Goal: Find specific page/section: Find specific page/section

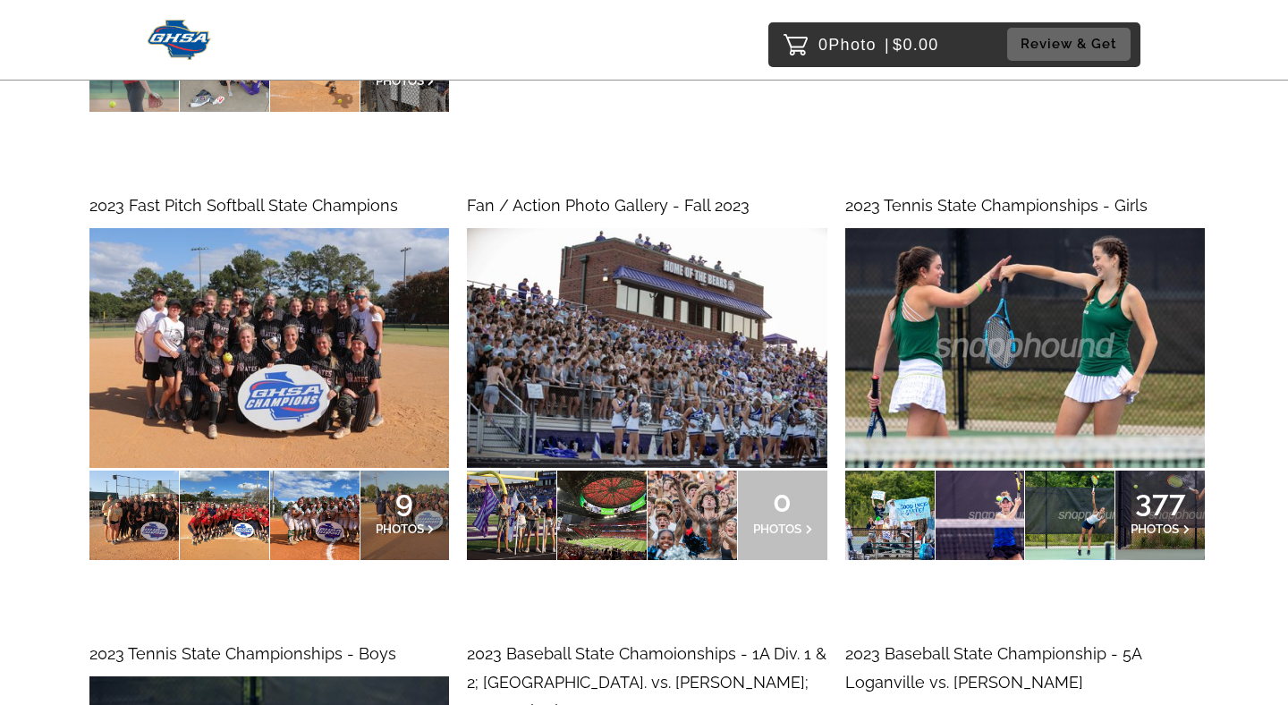
scroll to position [35524, 0]
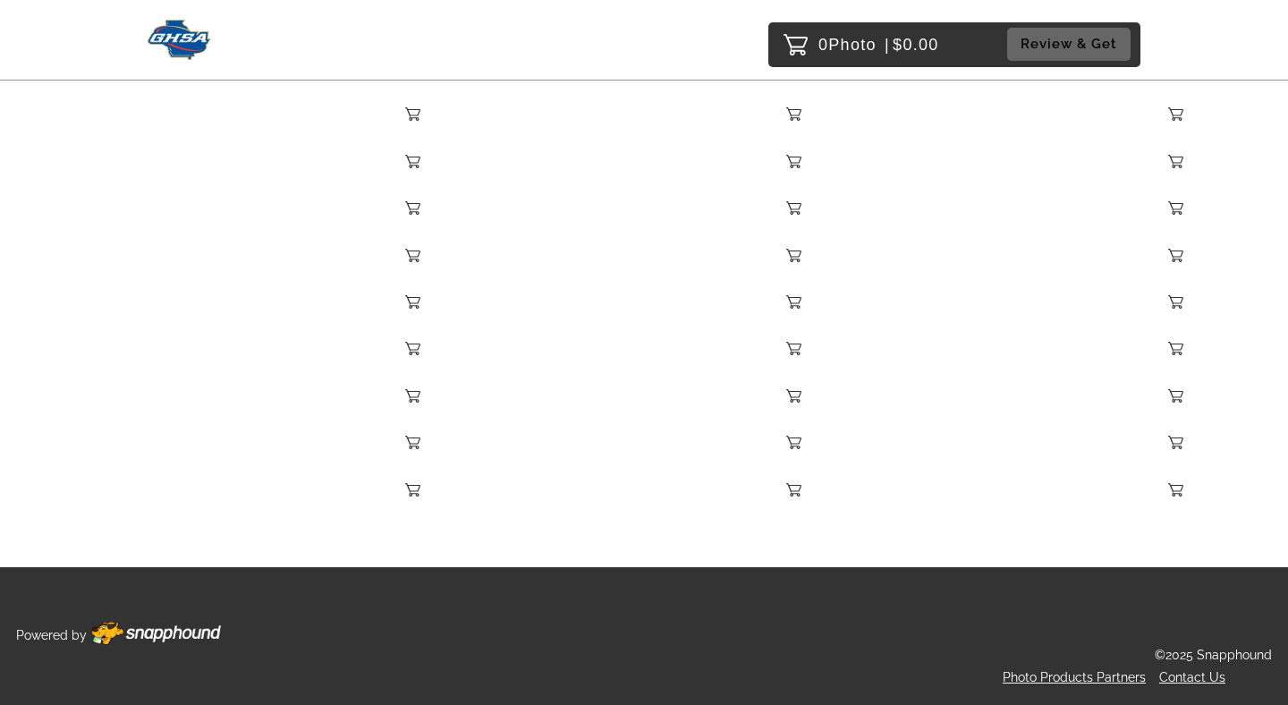
scroll to position [8383, 0]
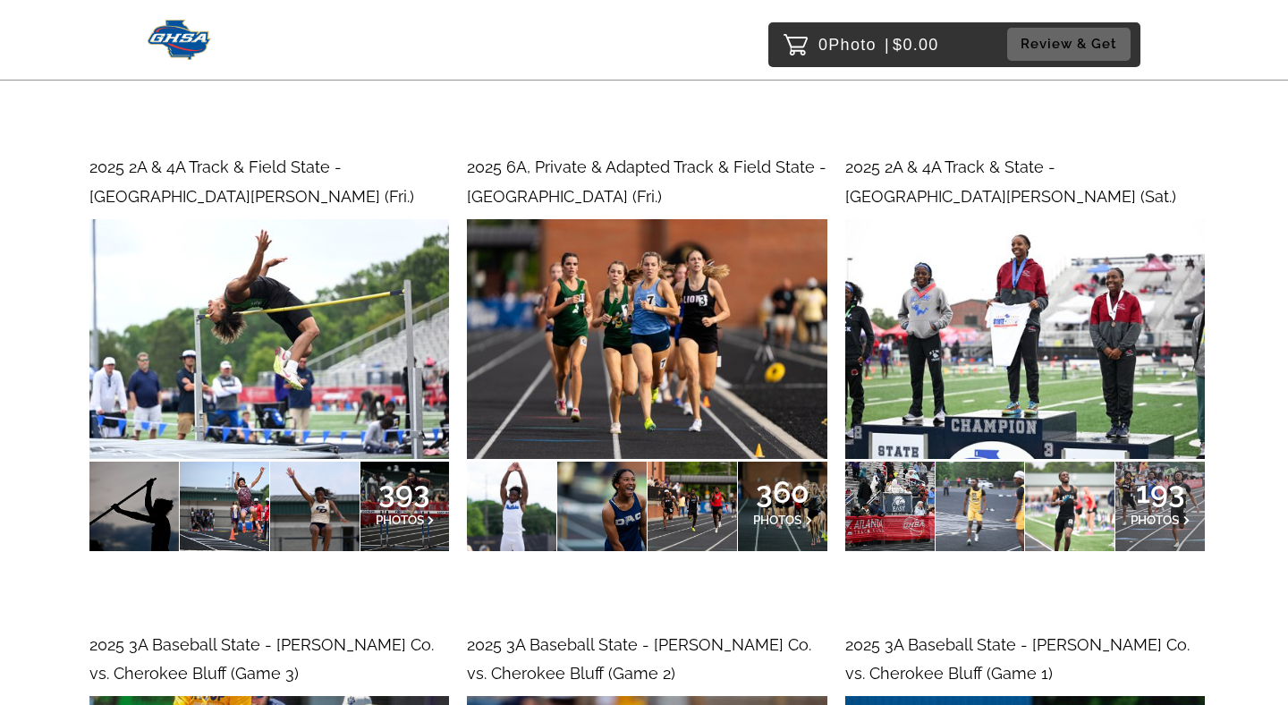
scroll to position [18663, 0]
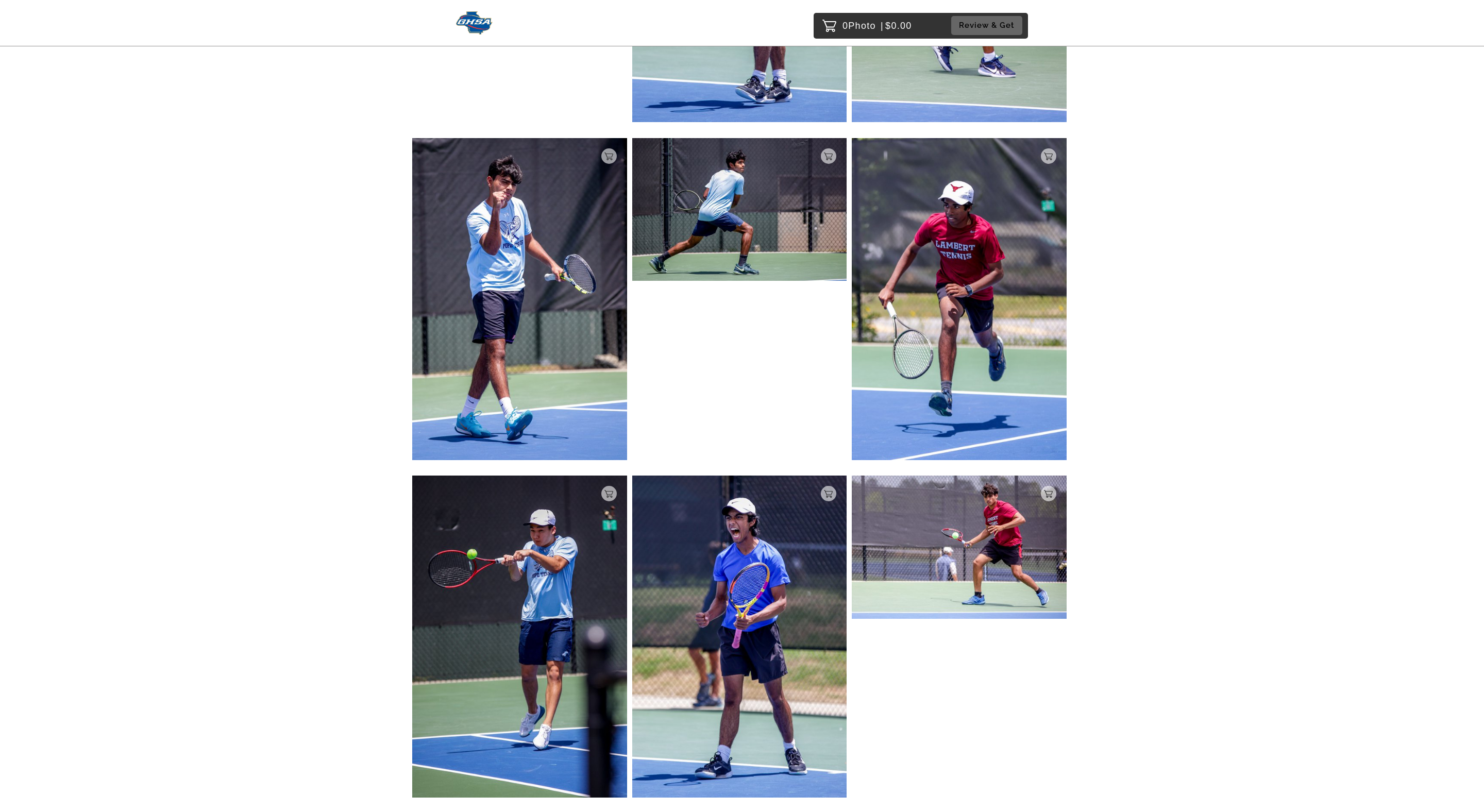
scroll to position [23402, 0]
